Goal: Transaction & Acquisition: Purchase product/service

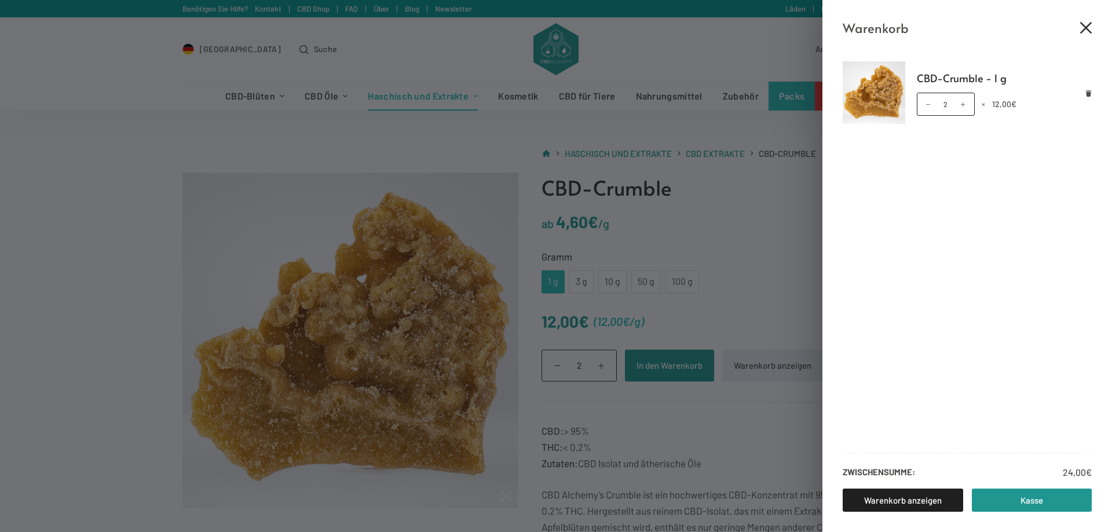
click at [1085, 28] on icon "Close cart drawer" at bounding box center [1086, 28] width 12 height 12
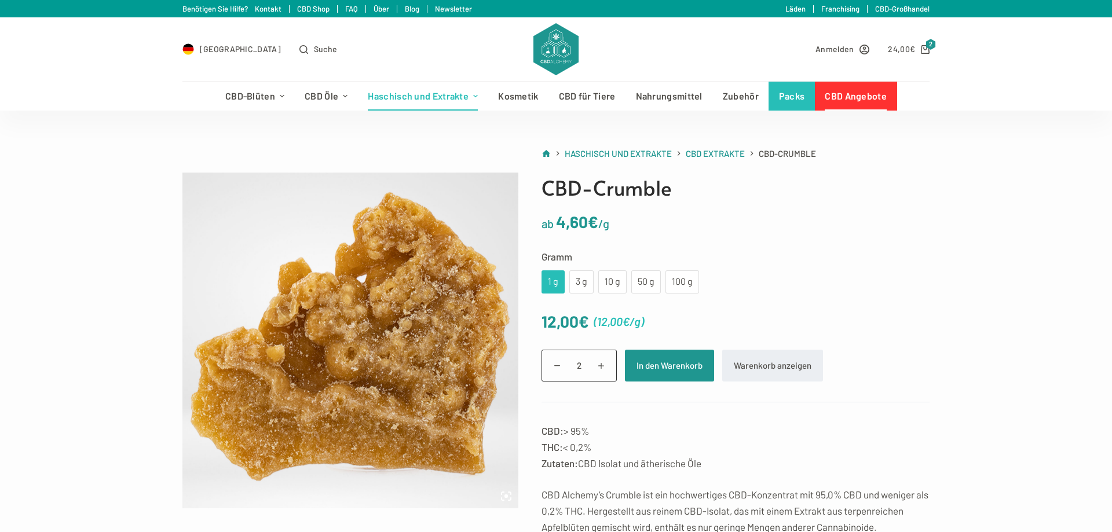
click at [876, 100] on link "CBD Angebote" at bounding box center [856, 96] width 82 height 29
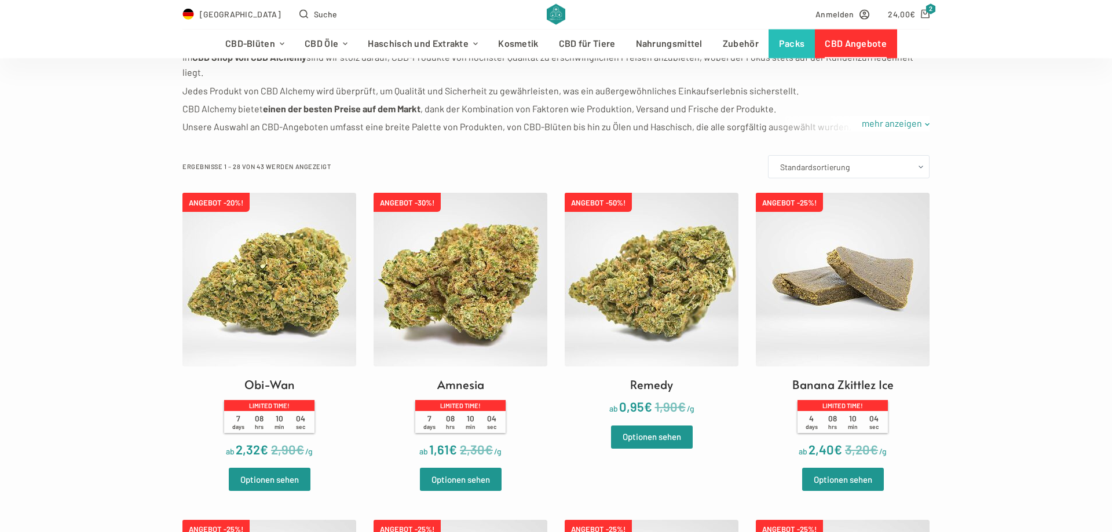
scroll to position [236, 0]
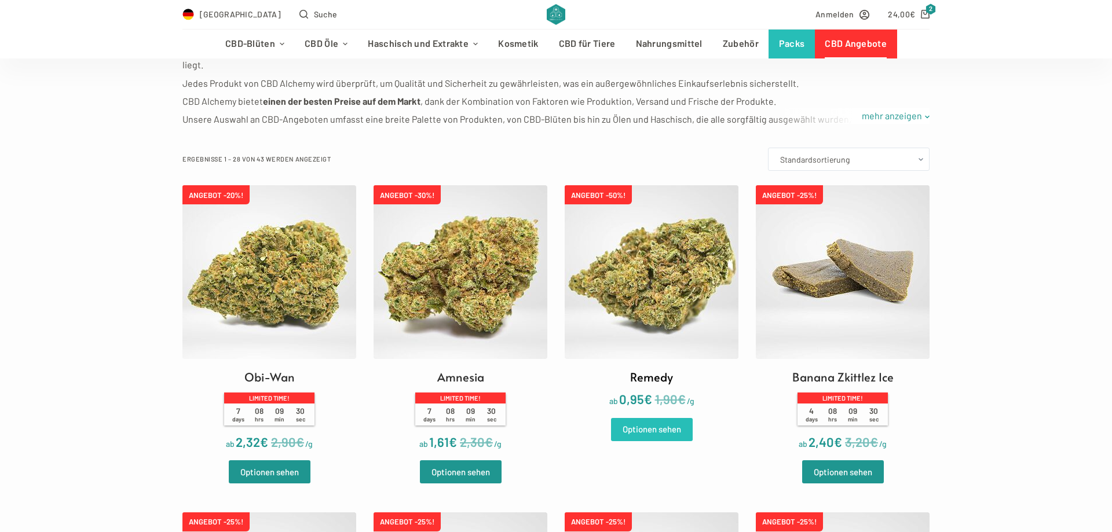
click at [678, 435] on link "Optionen sehen" at bounding box center [652, 429] width 82 height 23
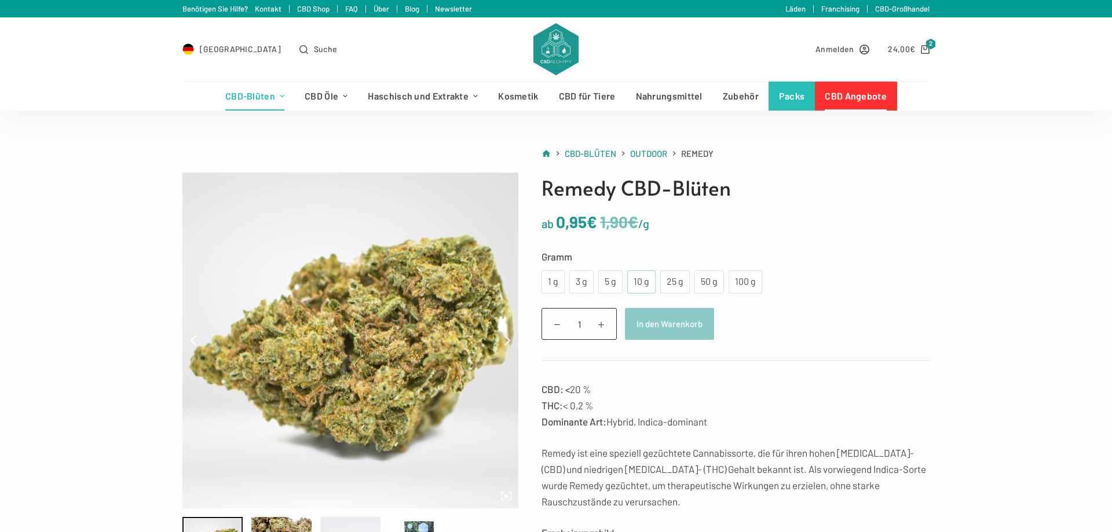
click at [633, 282] on div "10 g" at bounding box center [641, 281] width 28 height 23
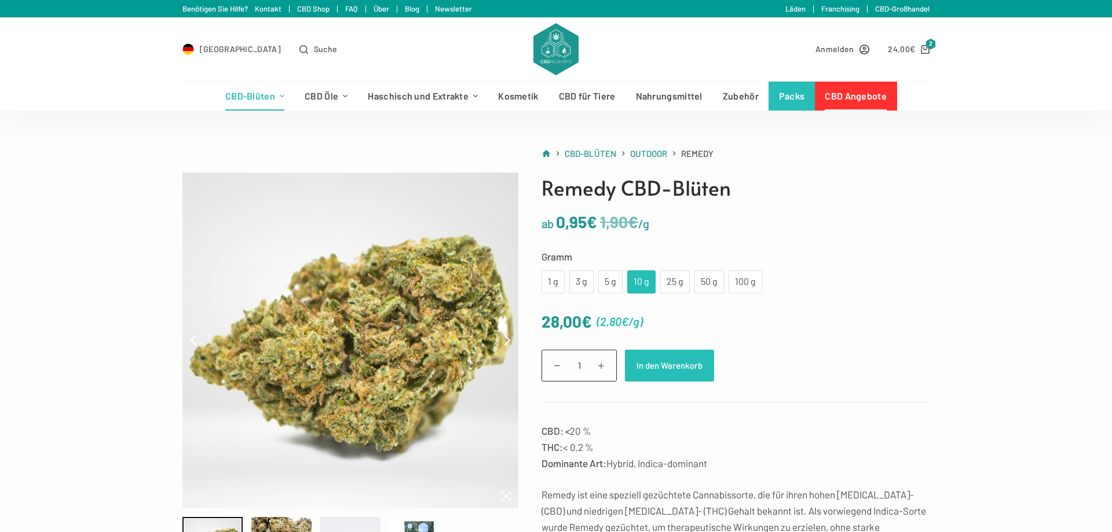
click at [678, 372] on button "In den Warenkorb" at bounding box center [669, 366] width 89 height 32
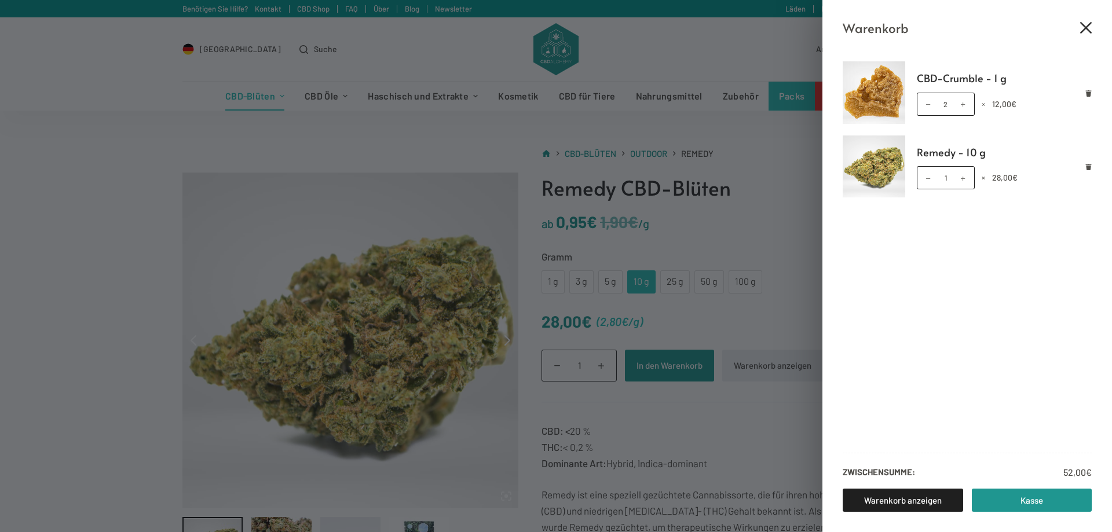
click at [1086, 28] on icon "Close cart drawer" at bounding box center [1086, 28] width 12 height 12
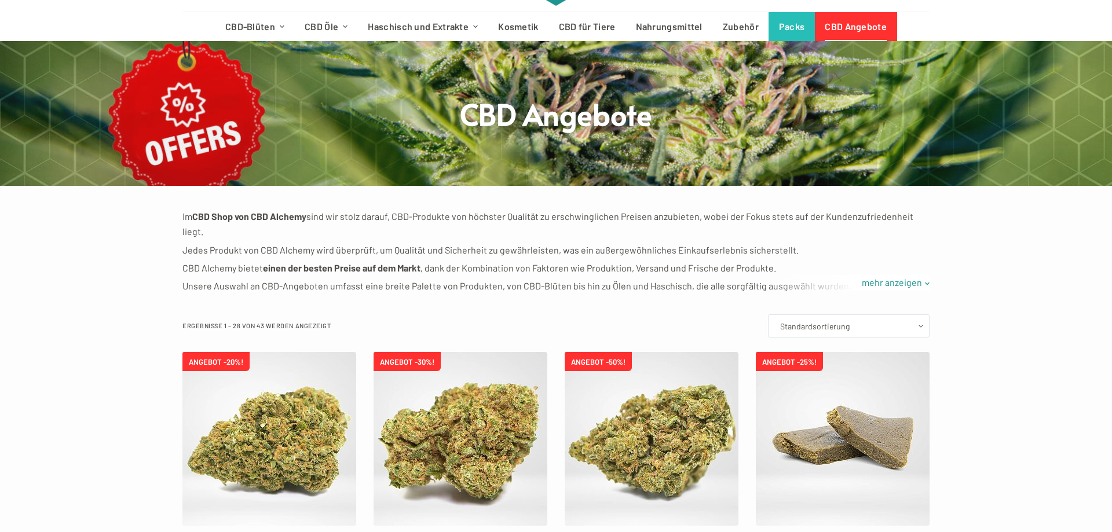
scroll to position [177, 0]
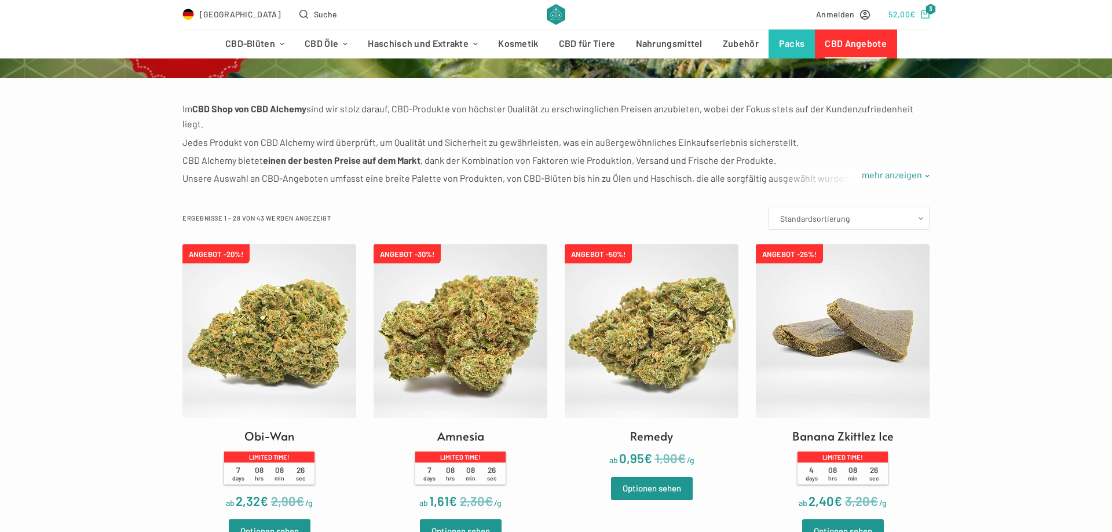
click at [929, 10] on span "3" at bounding box center [930, 8] width 10 height 11
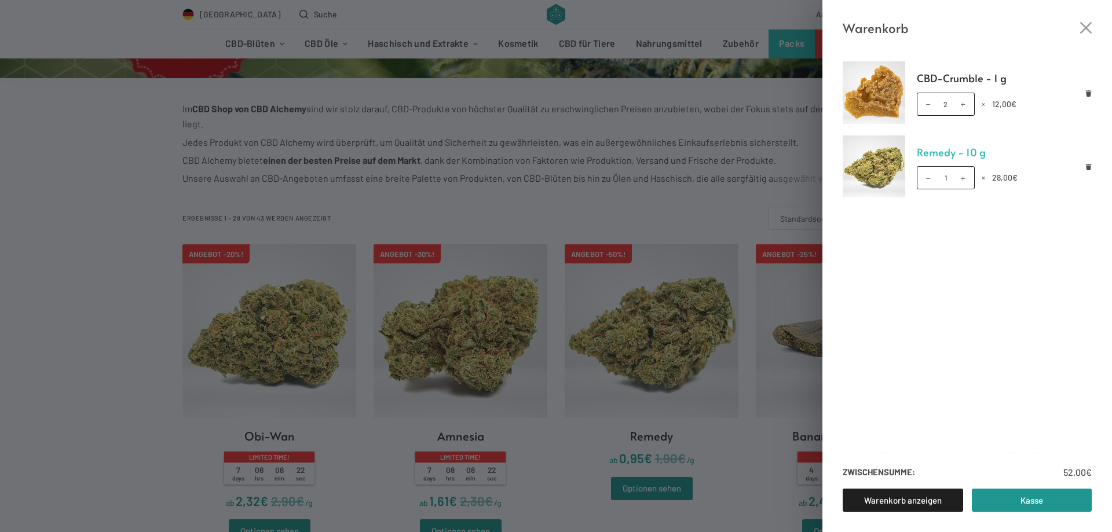
click at [937, 155] on link "Remedy - 10 g" at bounding box center [1003, 152] width 175 height 17
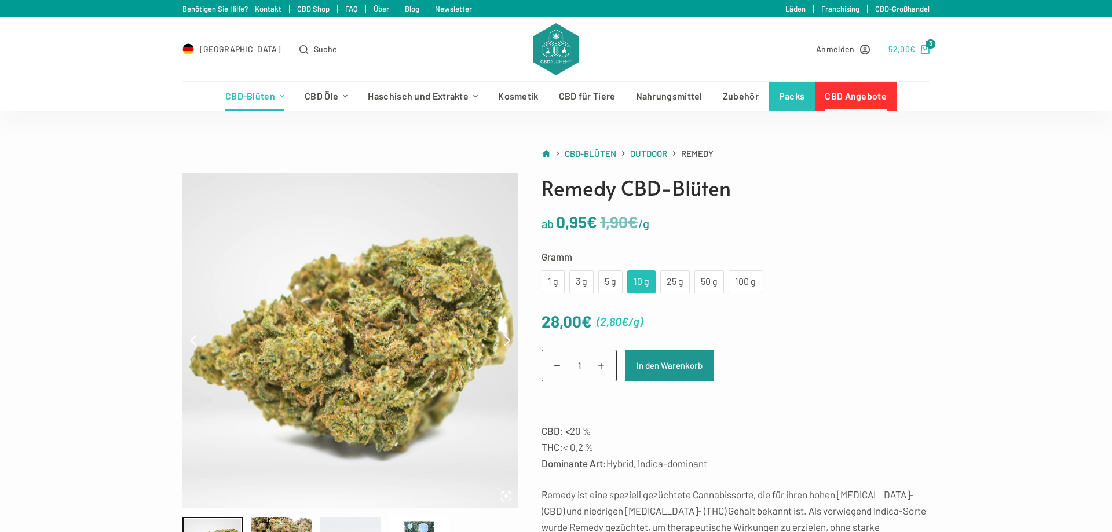
click at [926, 45] on span "3" at bounding box center [930, 44] width 10 height 11
